Goal: Task Accomplishment & Management: Manage account settings

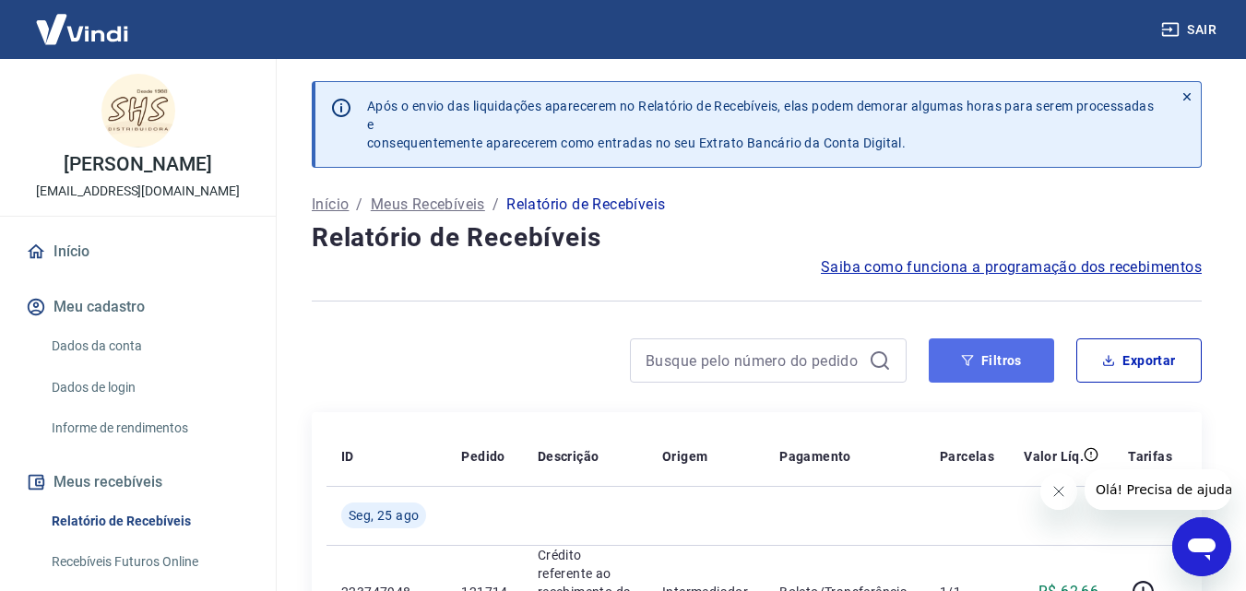
click at [1016, 352] on button "Filtros" at bounding box center [990, 360] width 125 height 44
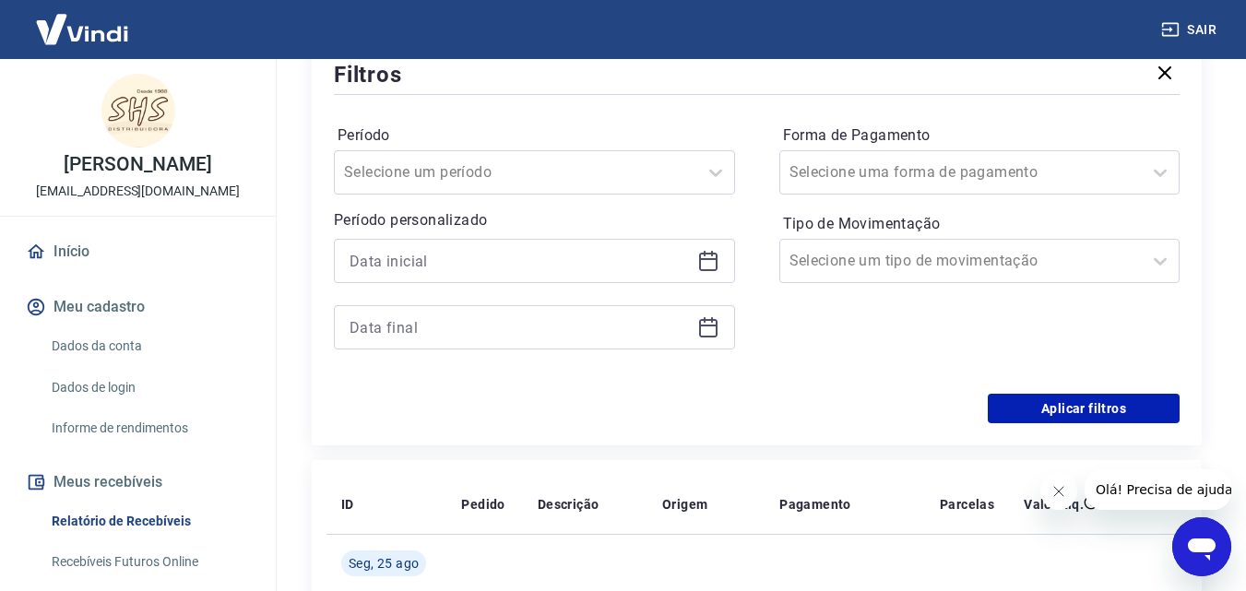
scroll to position [369, 0]
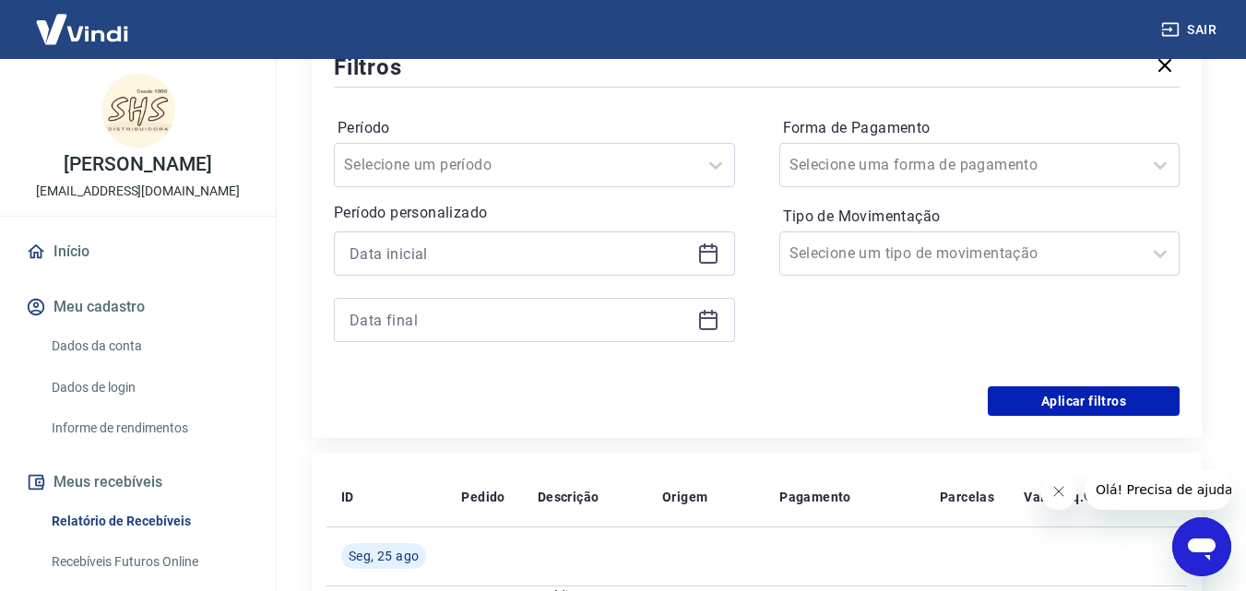
click at [704, 246] on icon at bounding box center [704, 246] width 2 height 6
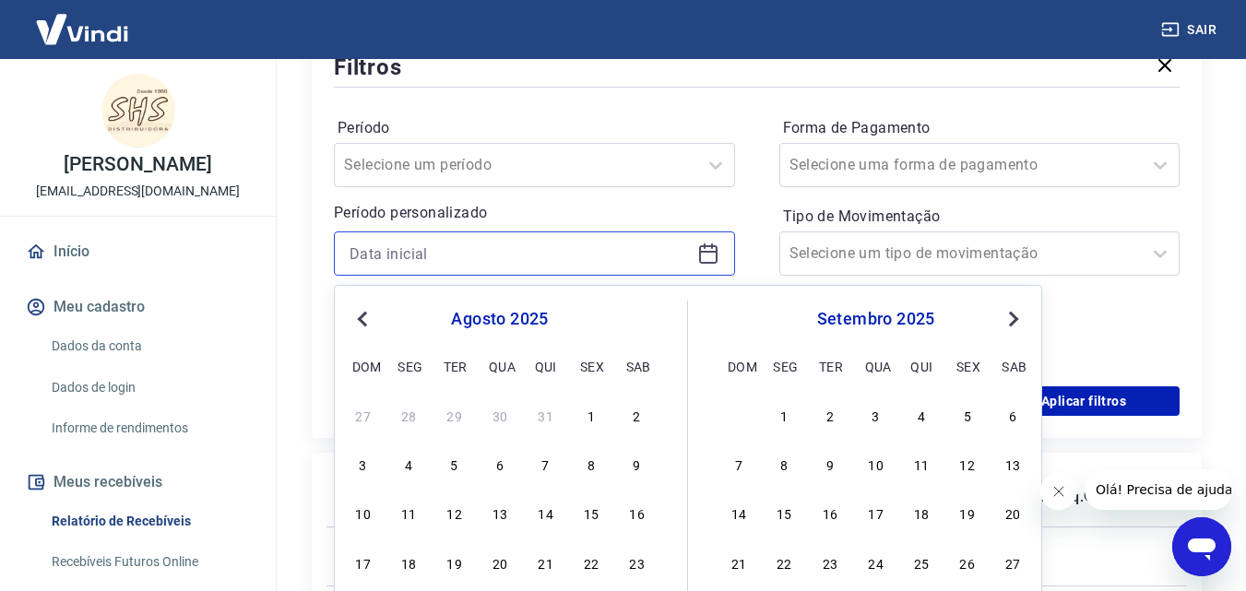
scroll to position [461, 0]
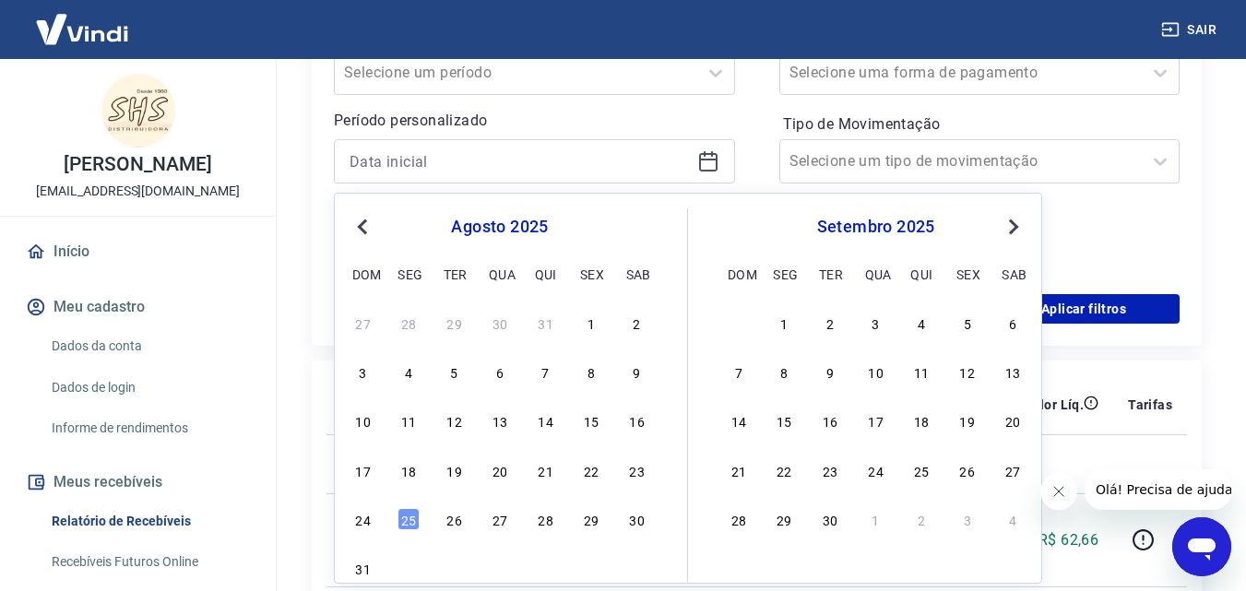
drag, startPoint x: 594, startPoint y: 474, endPoint x: 736, endPoint y: 175, distance: 330.8
click at [592, 475] on div "22" at bounding box center [591, 470] width 22 height 22
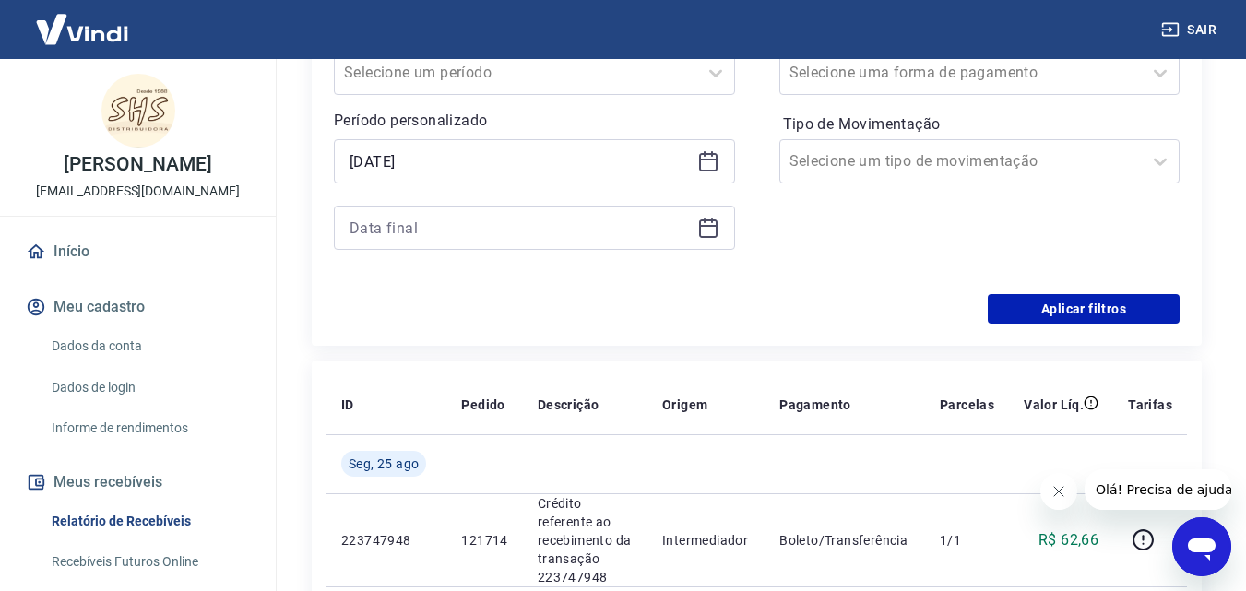
type input "22/08/2025"
click at [713, 238] on icon at bounding box center [708, 228] width 18 height 18
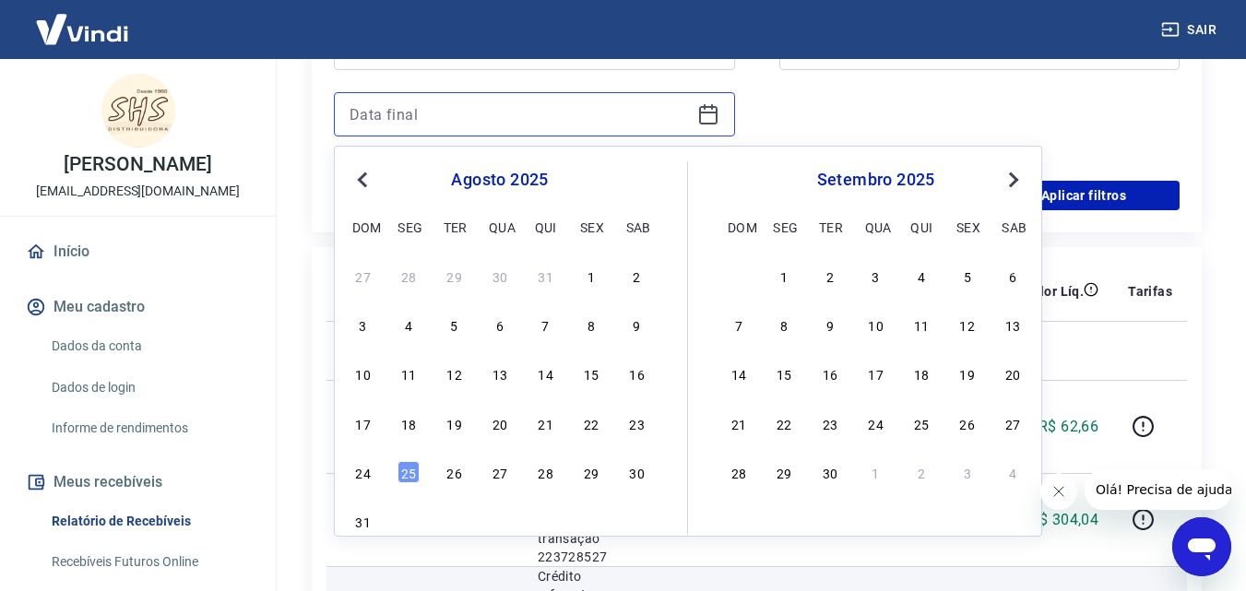
scroll to position [645, 0]
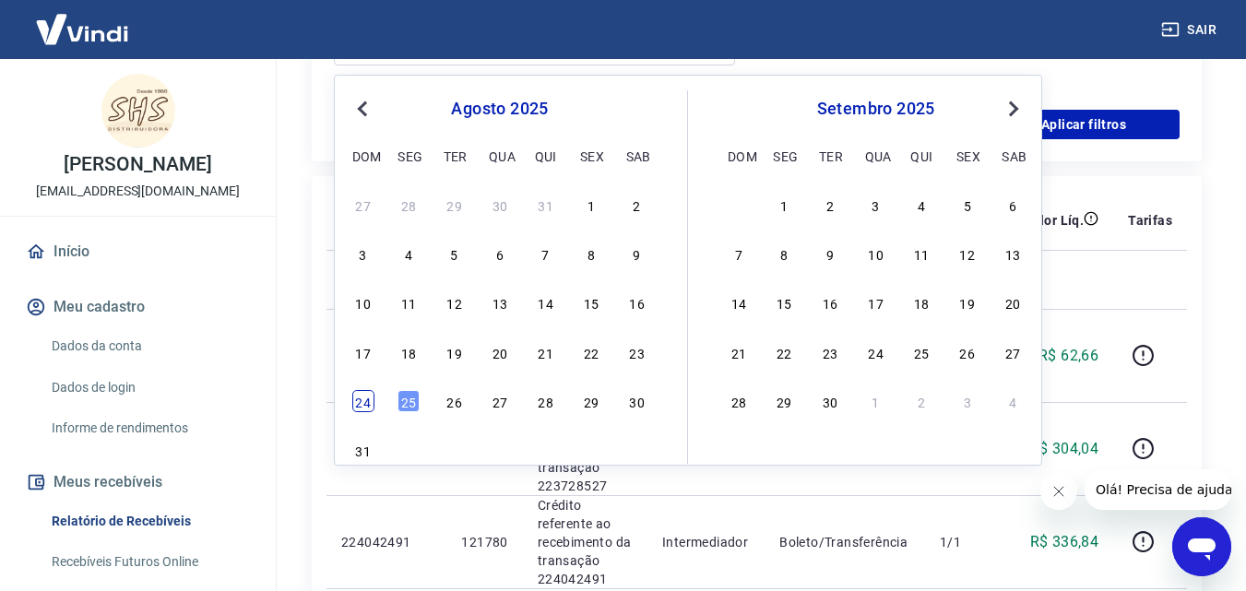
click at [363, 405] on div "24" at bounding box center [363, 401] width 22 height 22
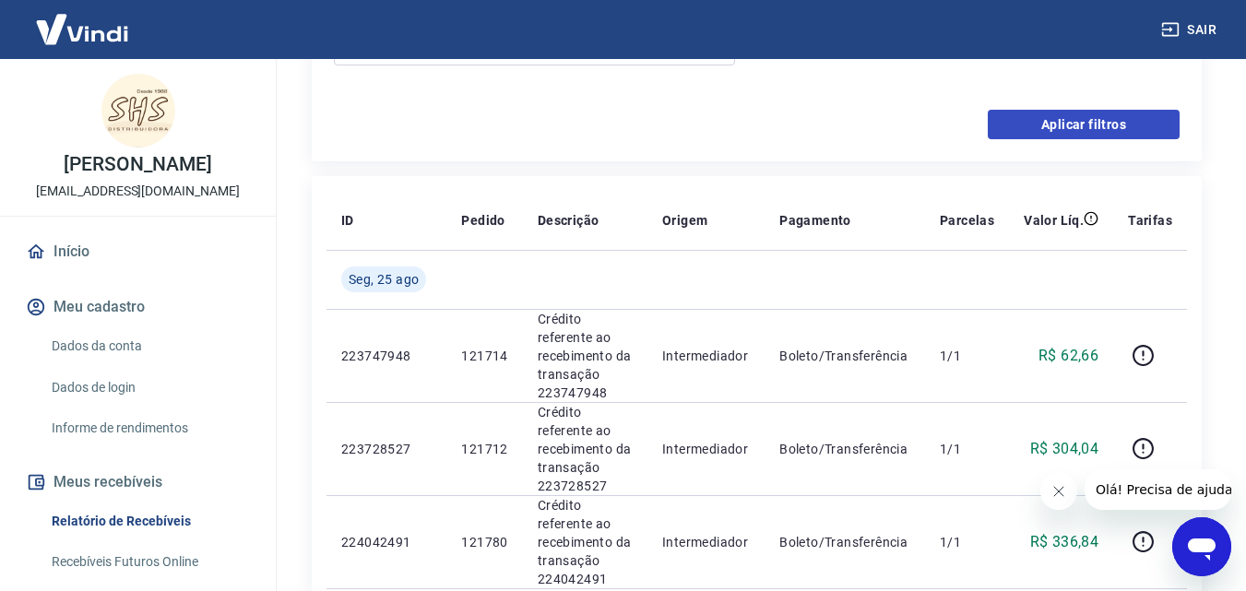
type input "24/08/2025"
click at [1074, 121] on button "Aplicar filtros" at bounding box center [1083, 125] width 192 height 30
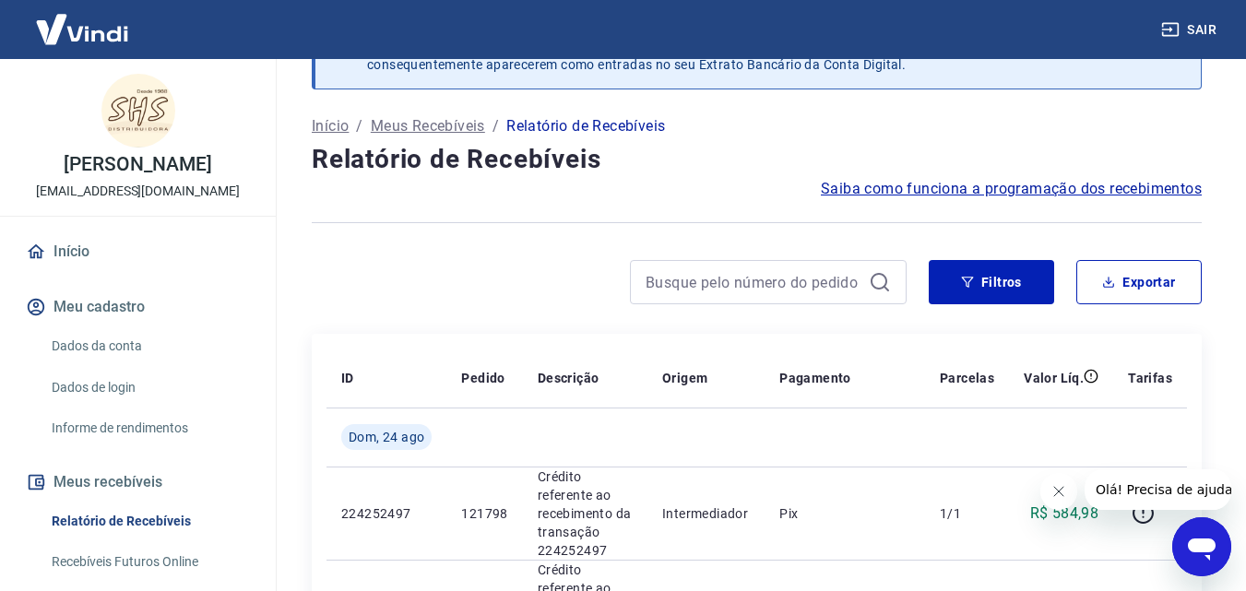
scroll to position [57, 0]
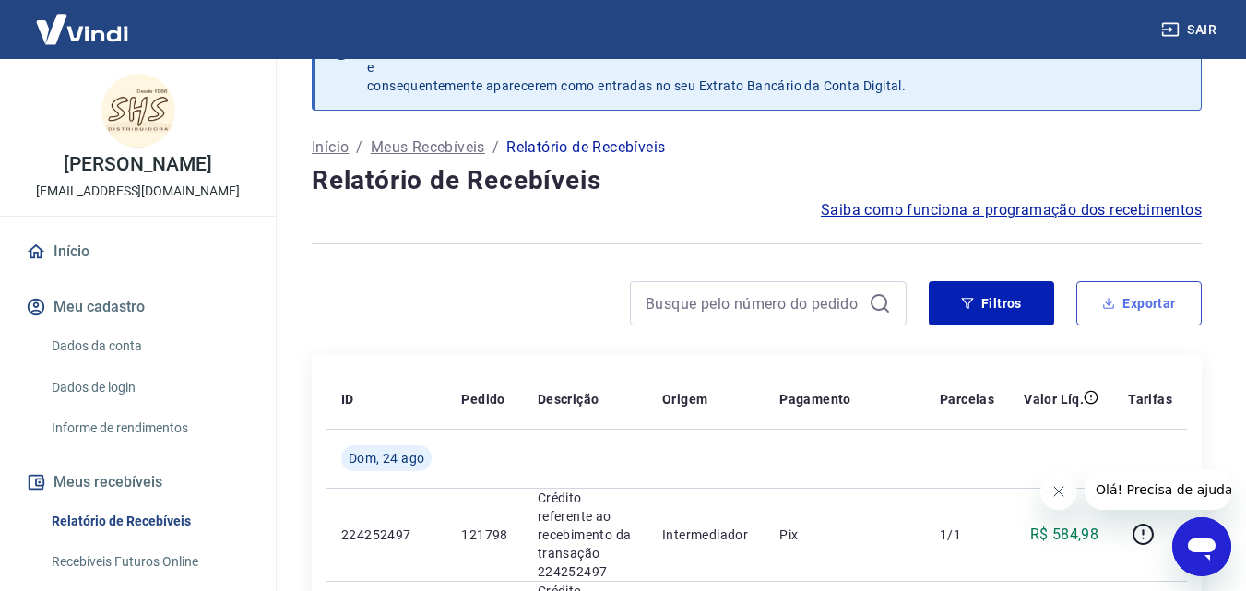
drag, startPoint x: 1157, startPoint y: 332, endPoint x: 1157, endPoint y: 321, distance: 11.1
click at [1156, 332] on div "Filtros Exportar" at bounding box center [757, 310] width 890 height 59
click at [1157, 307] on button "Exportar" at bounding box center [1138, 303] width 125 height 44
type input "22/08/2025"
type input "24/08/2025"
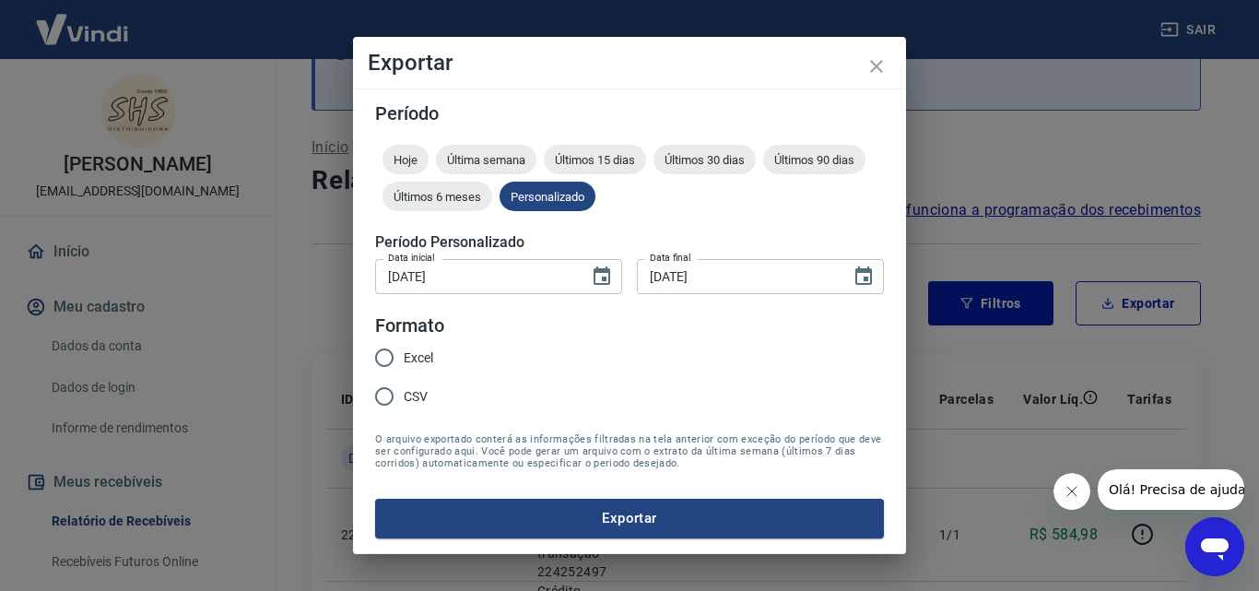
click at [413, 357] on span "Excel" at bounding box center [419, 358] width 30 height 19
click at [404, 357] on input "Excel" at bounding box center [384, 357] width 39 height 39
radio input "true"
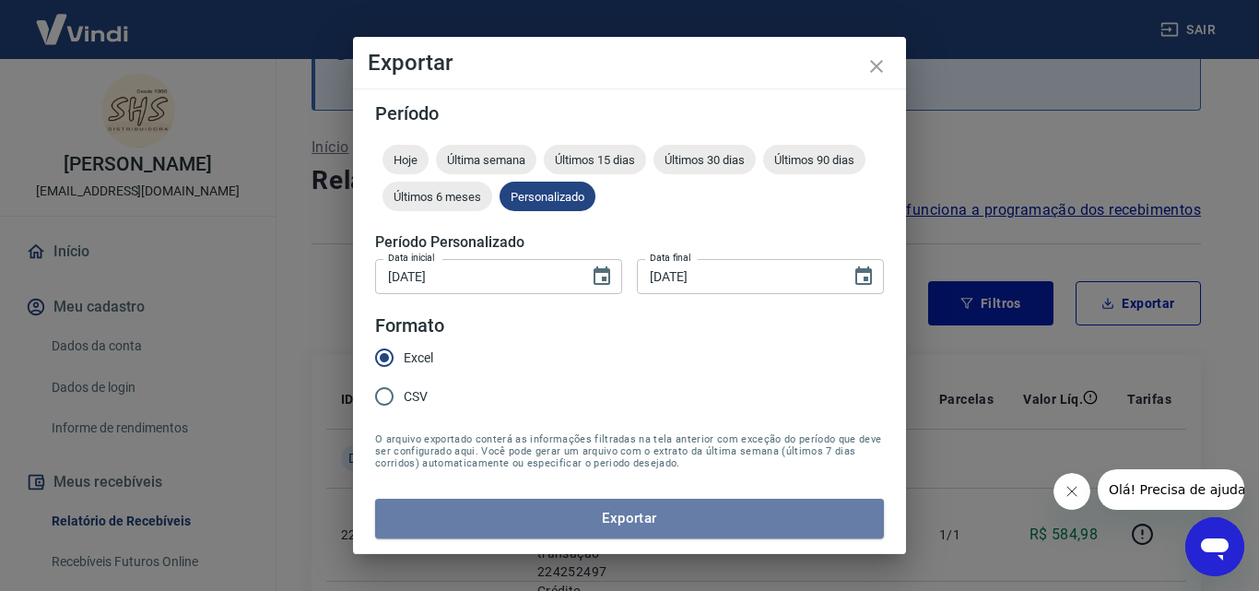
drag, startPoint x: 687, startPoint y: 511, endPoint x: 779, endPoint y: 296, distance: 233.8
click at [773, 305] on form "Período Hoje Última semana Últimos 15 dias Últimos 30 dias Últimos 90 dias Últi…" at bounding box center [629, 320] width 509 height 433
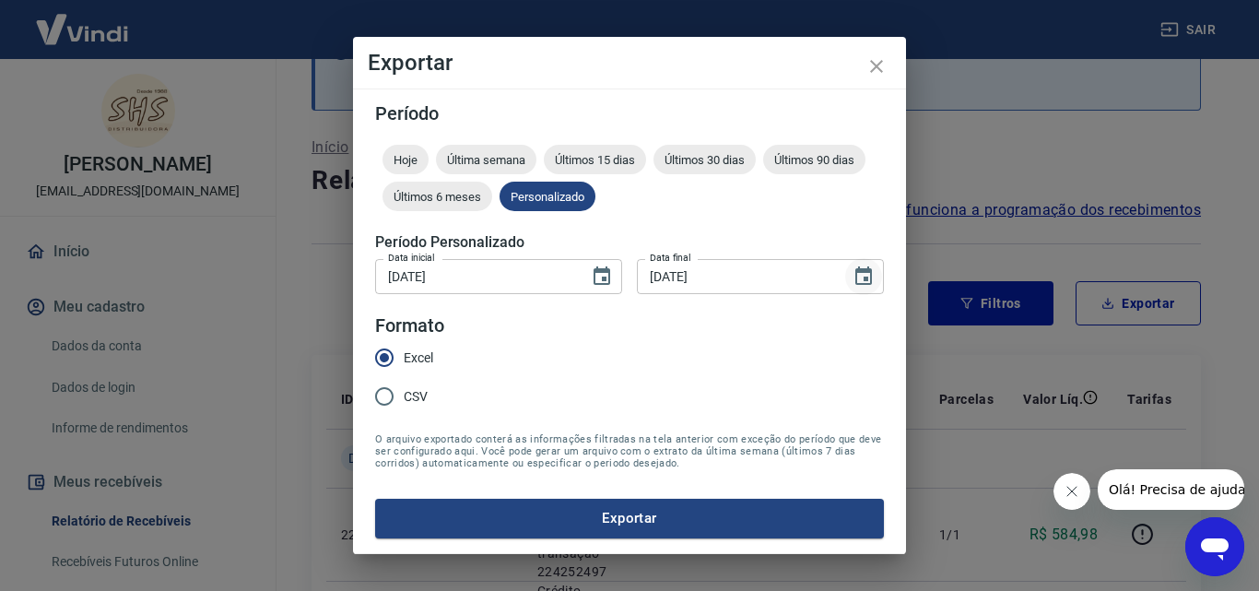
click at [869, 281] on icon "Choose date, selected date is 24 de ago de 2025" at bounding box center [864, 277] width 22 height 22
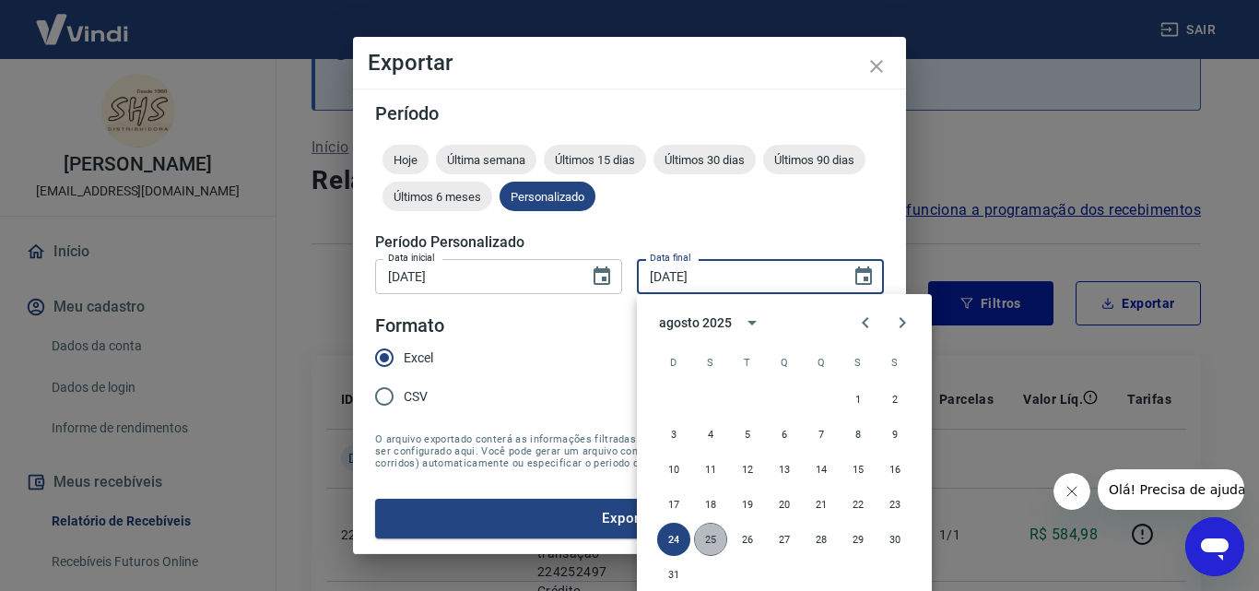
click at [699, 548] on button "25" at bounding box center [710, 539] width 33 height 33
type input "25/08/2025"
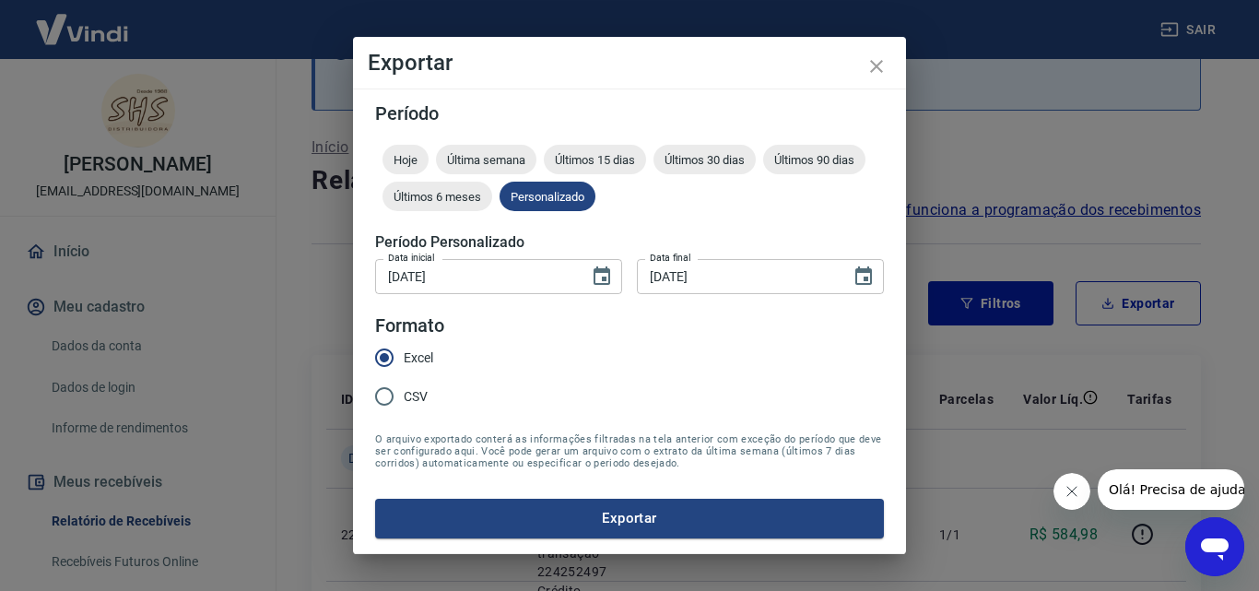
click at [615, 506] on button "Exportar" at bounding box center [629, 518] width 509 height 39
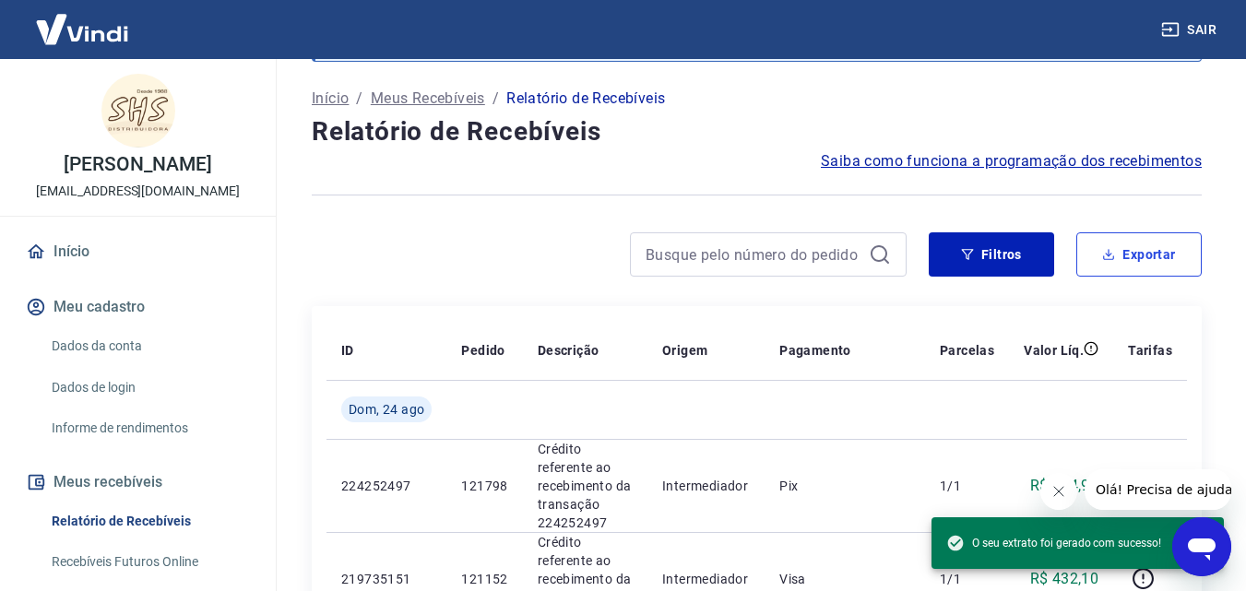
scroll to position [149, 0]
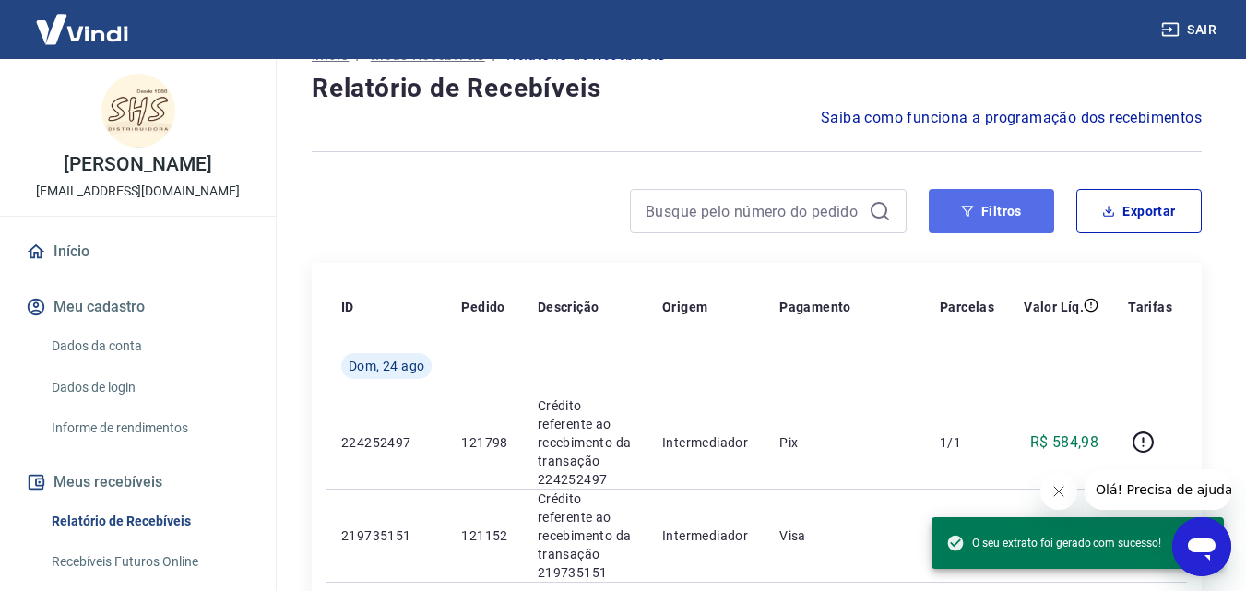
click at [971, 203] on button "Filtros" at bounding box center [990, 211] width 125 height 44
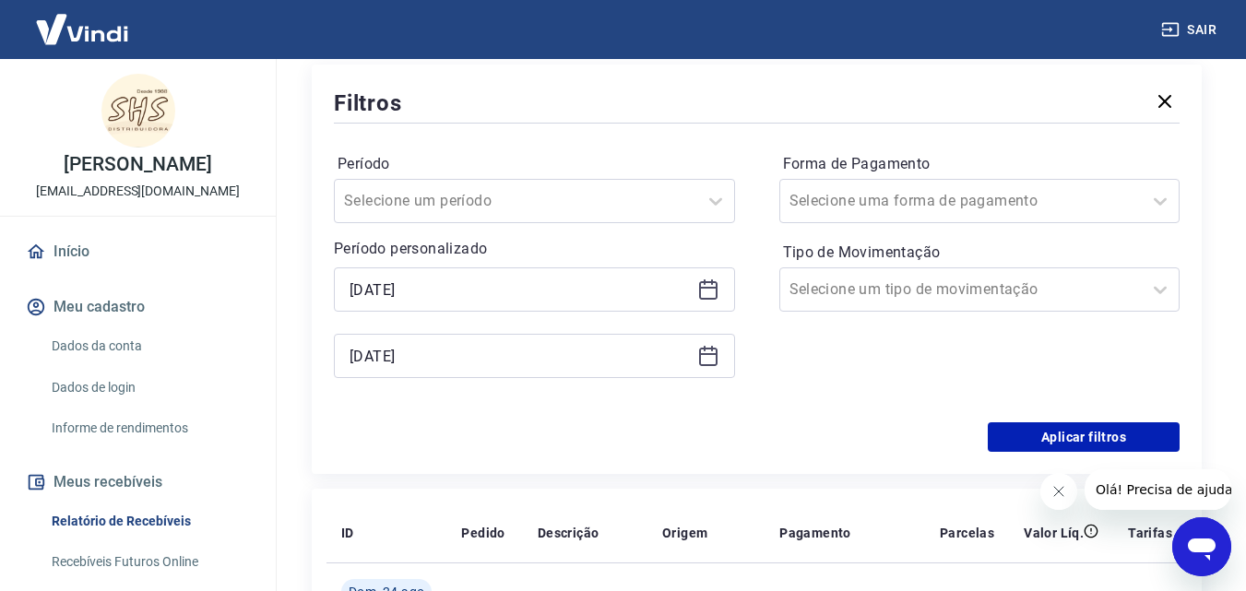
scroll to position [334, 0]
click at [705, 358] on icon at bounding box center [708, 355] width 22 height 22
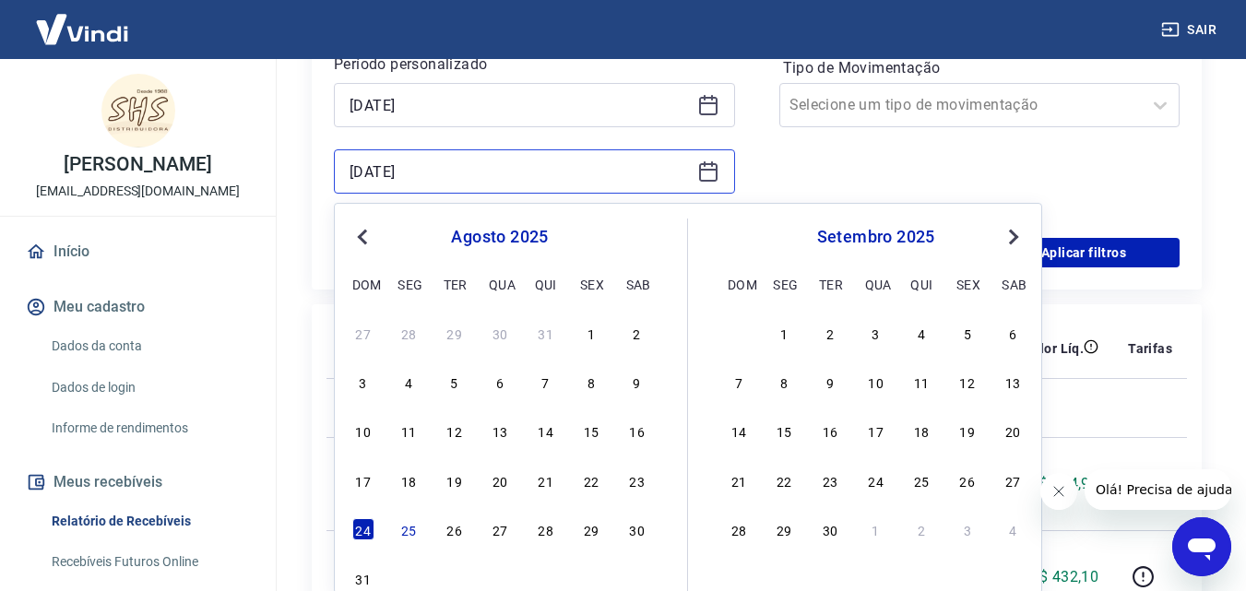
scroll to position [518, 0]
click at [411, 532] on div "25" at bounding box center [408, 528] width 22 height 22
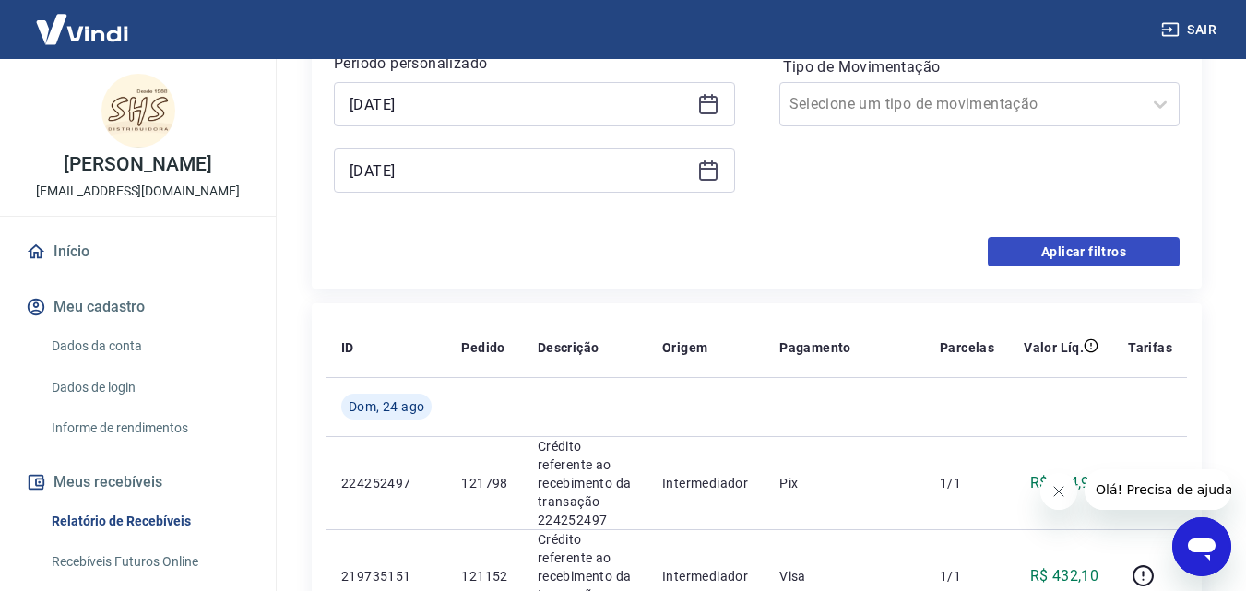
type input "25/08/2025"
click at [1090, 255] on button "Aplicar filtros" at bounding box center [1083, 252] width 192 height 30
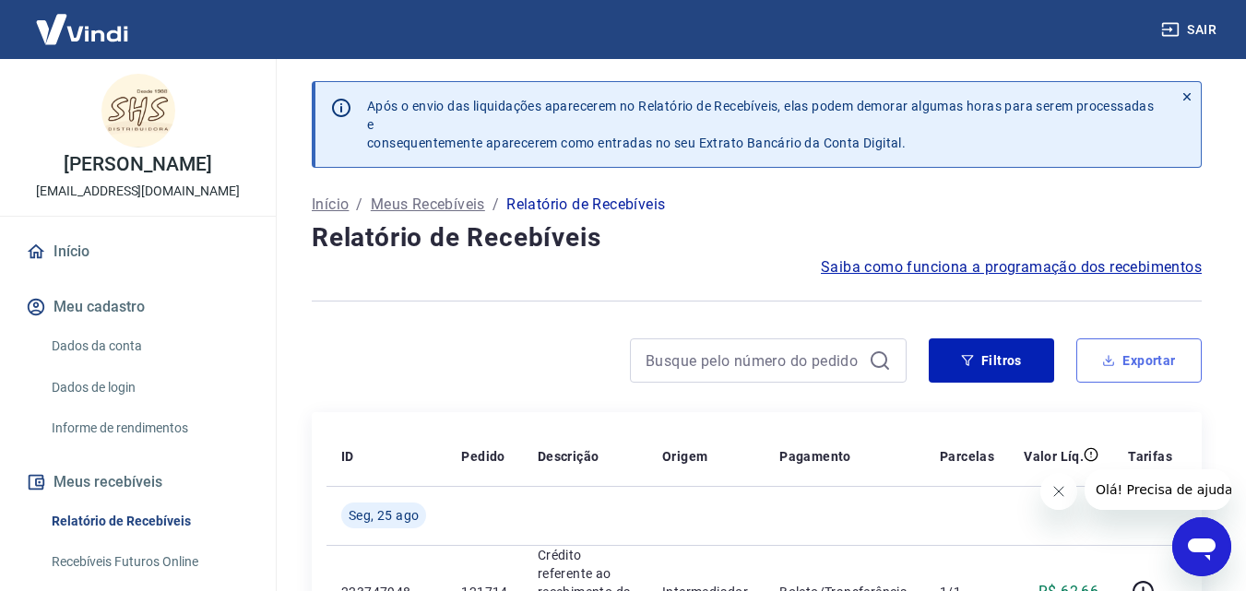
click at [1119, 354] on button "Exportar" at bounding box center [1138, 360] width 125 height 44
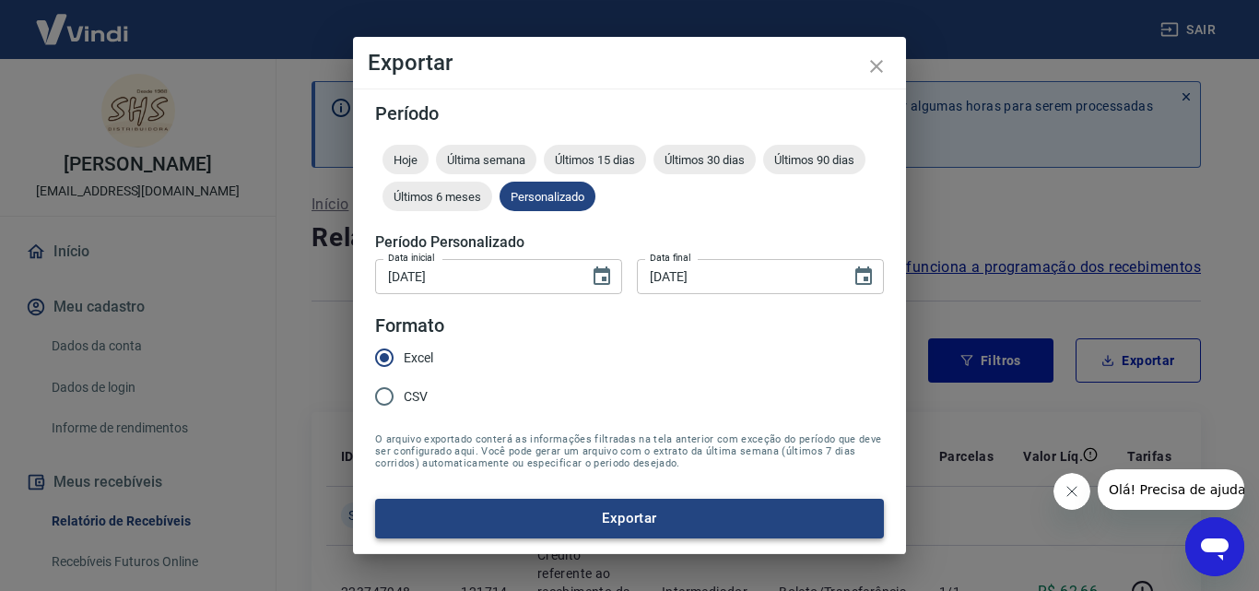
click at [632, 526] on button "Exportar" at bounding box center [629, 518] width 509 height 39
